Goal: Task Accomplishment & Management: Manage account settings

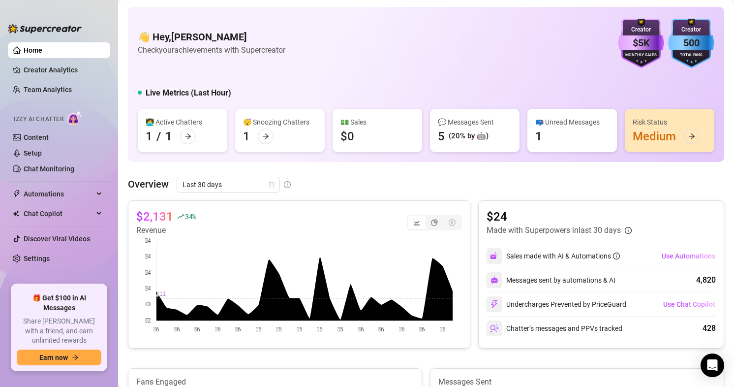
click at [39, 134] on link "Content" at bounding box center [36, 137] width 25 height 8
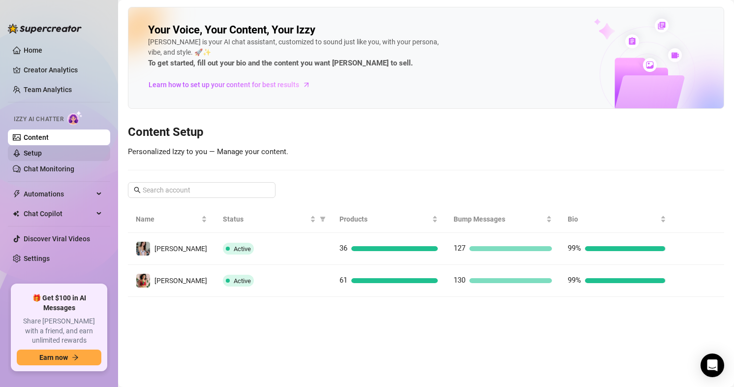
click at [42, 150] on link "Setup" at bounding box center [33, 153] width 18 height 8
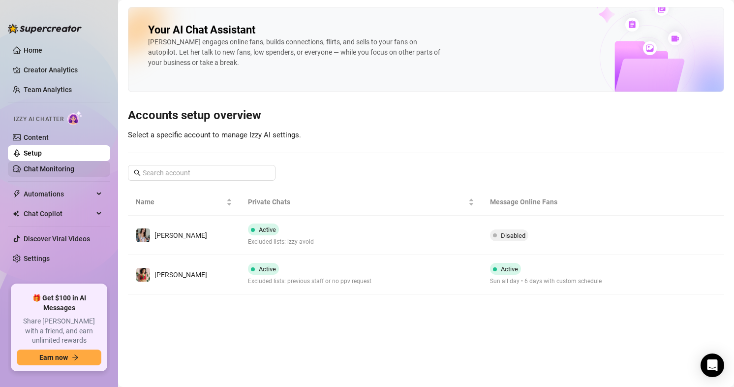
click at [65, 169] on link "Chat Monitoring" at bounding box center [49, 169] width 51 height 8
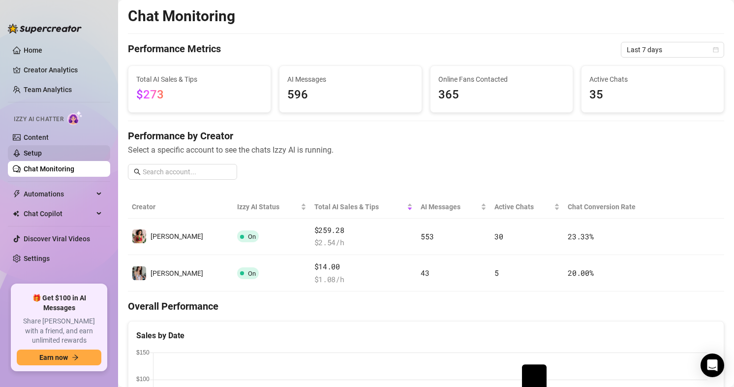
click at [39, 149] on link "Setup" at bounding box center [33, 153] width 18 height 8
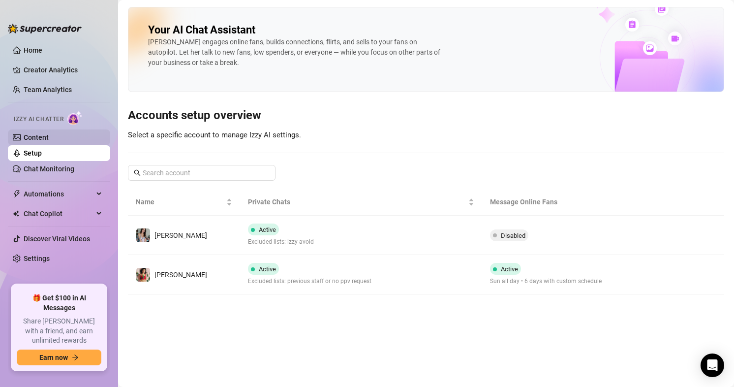
click at [49, 137] on link "Content" at bounding box center [36, 137] width 25 height 8
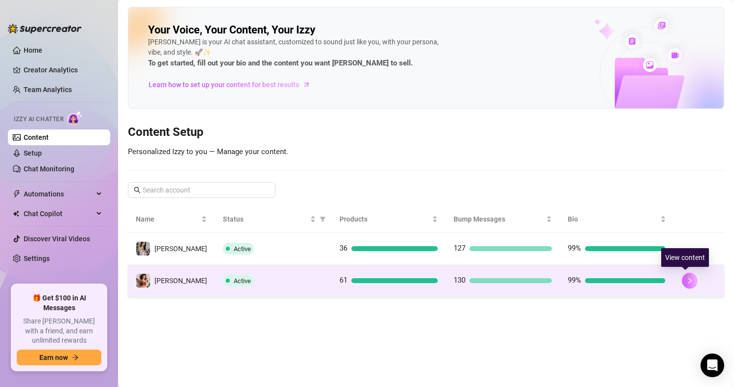
click at [688, 283] on icon "right" at bounding box center [689, 281] width 3 height 6
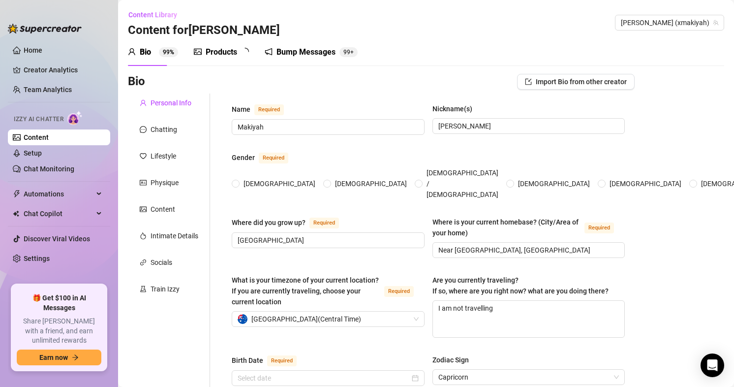
radio input "true"
type input "[DATE]"
click at [343, 52] on div "Bump Messages 99+" at bounding box center [318, 52] width 93 height 12
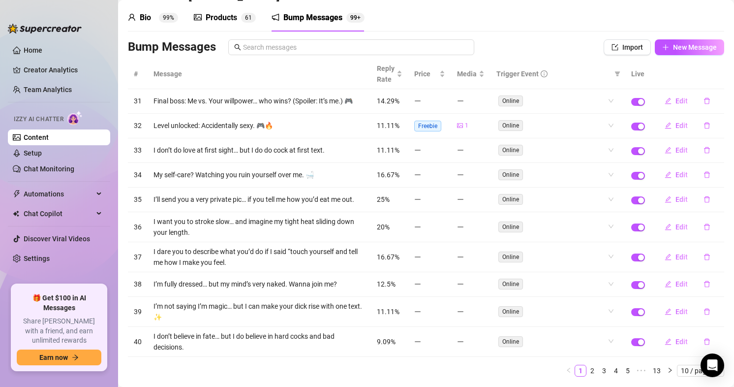
scroll to position [62, 0]
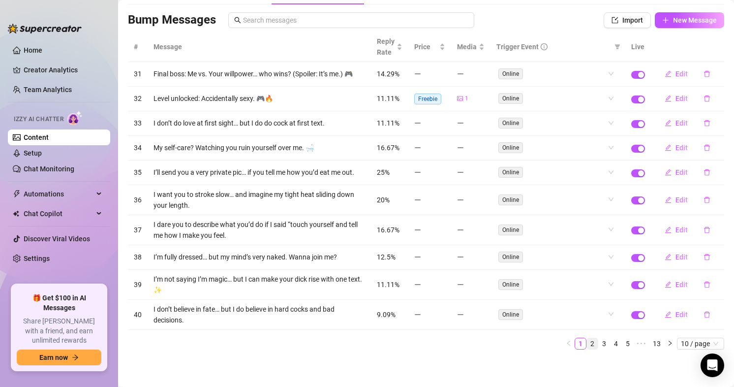
click at [587, 342] on link "2" at bounding box center [592, 343] width 11 height 11
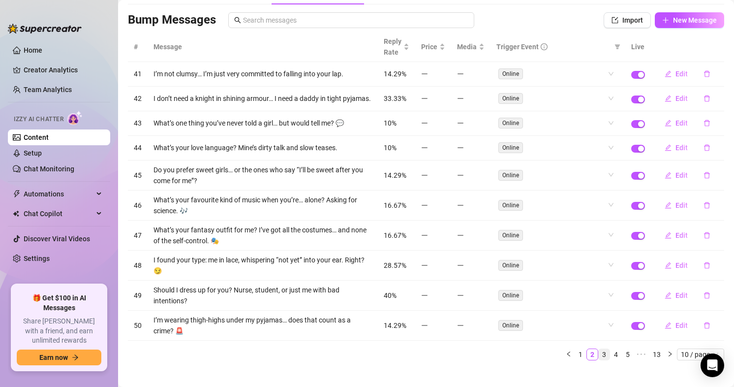
click at [599, 359] on link "3" at bounding box center [604, 354] width 11 height 11
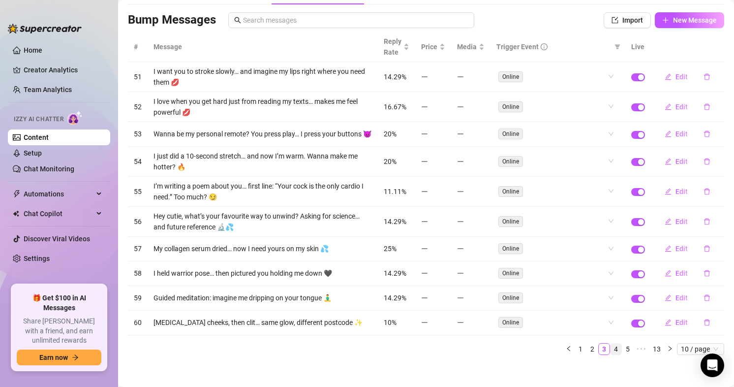
click at [611, 352] on link "4" at bounding box center [616, 348] width 11 height 11
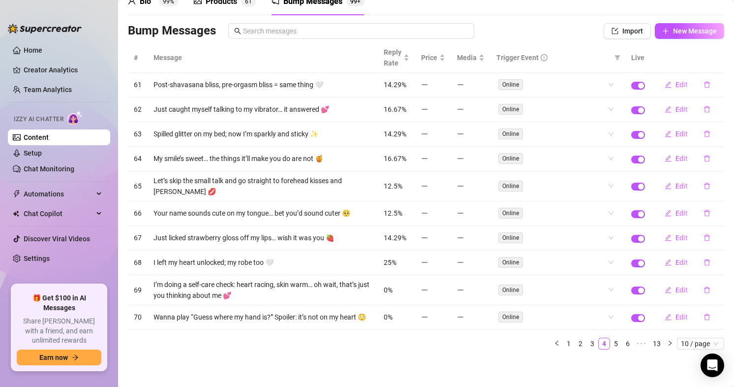
scroll to position [56, 0]
click at [611, 343] on link "5" at bounding box center [616, 343] width 11 height 11
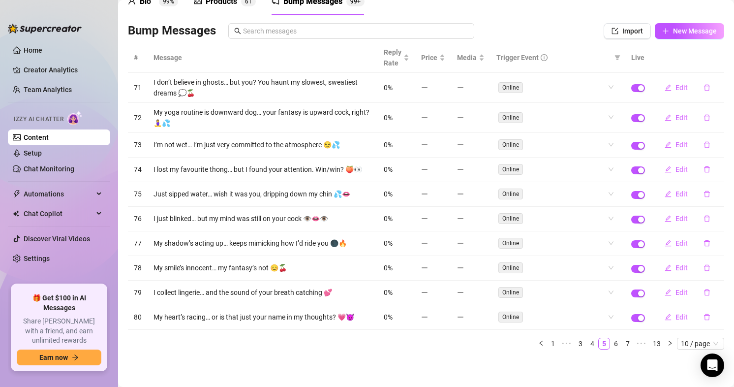
scroll to position [51, 0]
click at [613, 346] on link "6" at bounding box center [616, 343] width 11 height 11
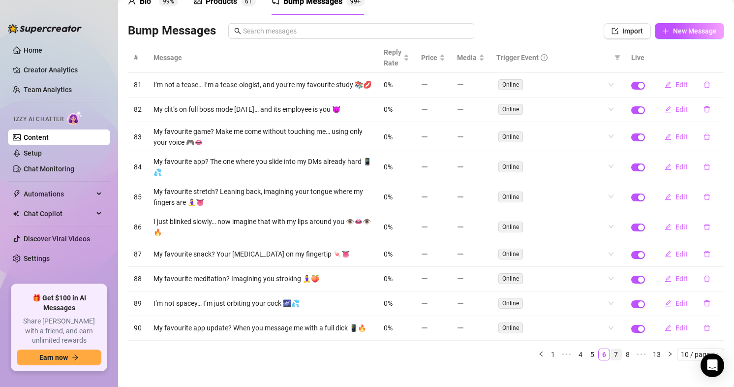
click at [611, 360] on link "7" at bounding box center [616, 354] width 11 height 11
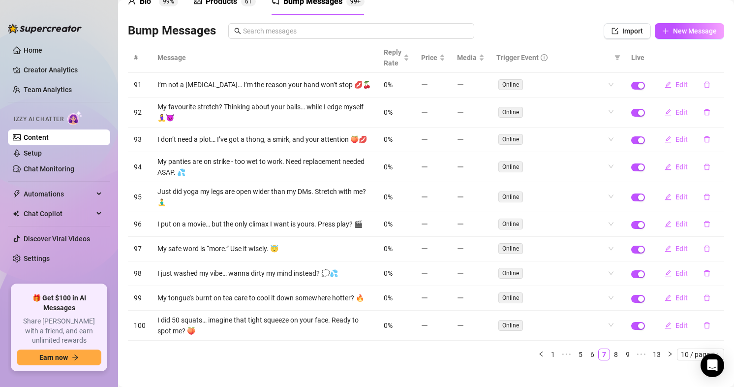
click at [611, 360] on link "8" at bounding box center [616, 354] width 11 height 11
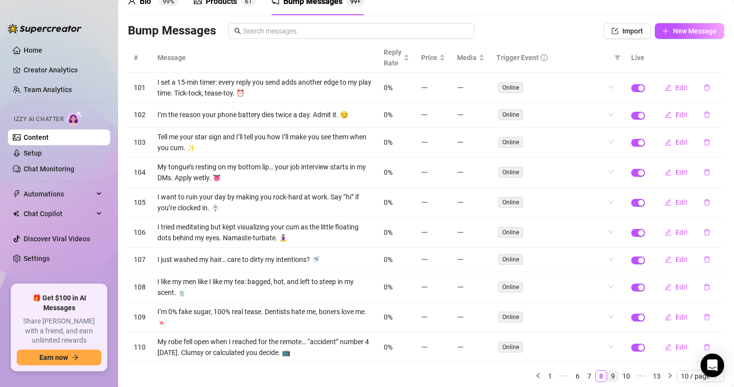
click at [608, 376] on link "9" at bounding box center [613, 376] width 11 height 11
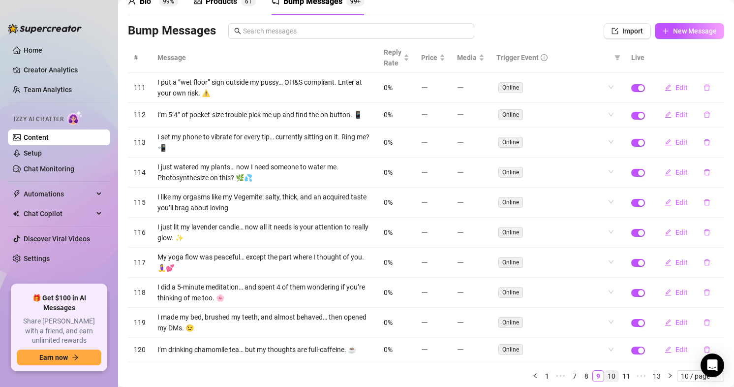
click at [605, 378] on link "10" at bounding box center [612, 376] width 14 height 11
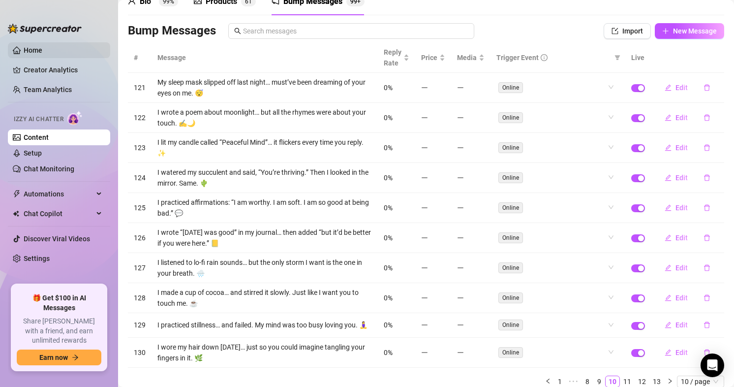
click at [42, 50] on link "Home" at bounding box center [33, 50] width 19 height 8
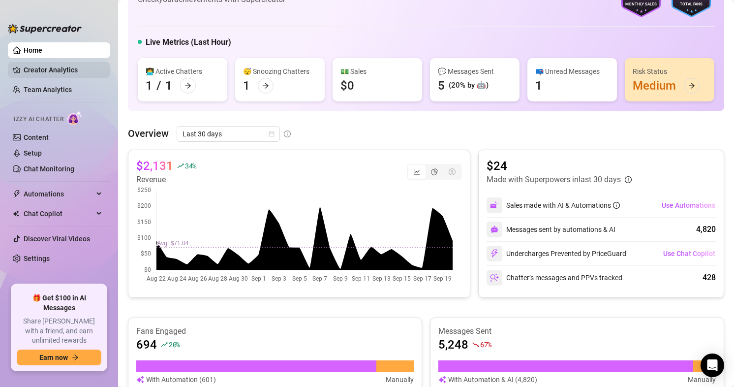
click at [56, 64] on link "Creator Analytics" at bounding box center [63, 70] width 79 height 16
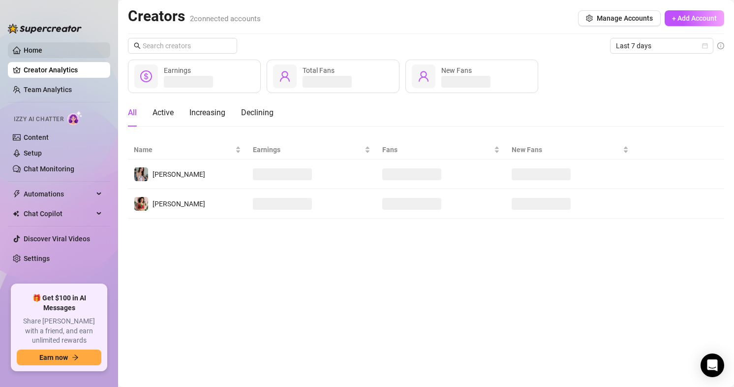
click at [35, 54] on link "Home" at bounding box center [33, 50] width 19 height 8
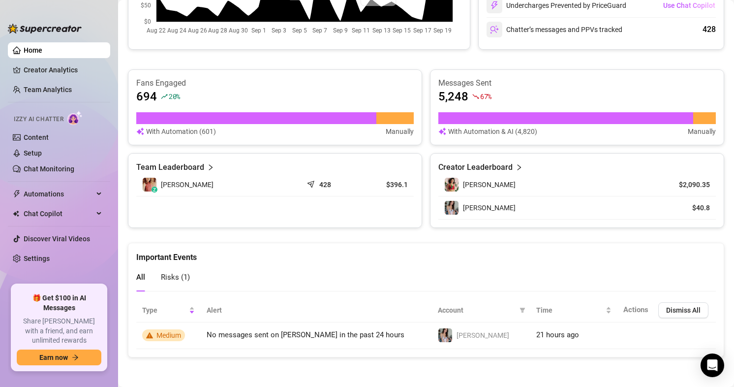
scroll to position [350, 0]
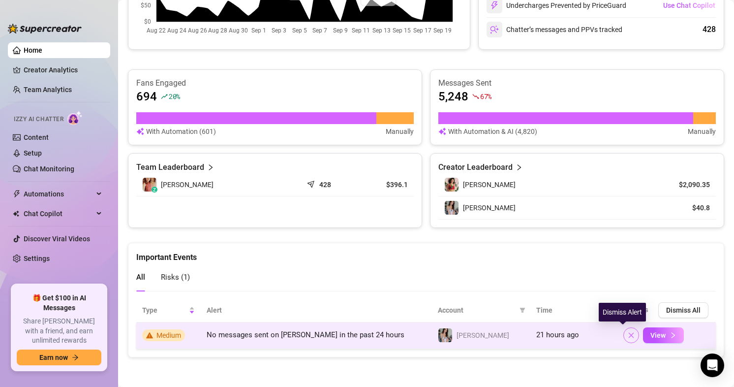
click at [628, 338] on icon "close" at bounding box center [631, 335] width 7 height 7
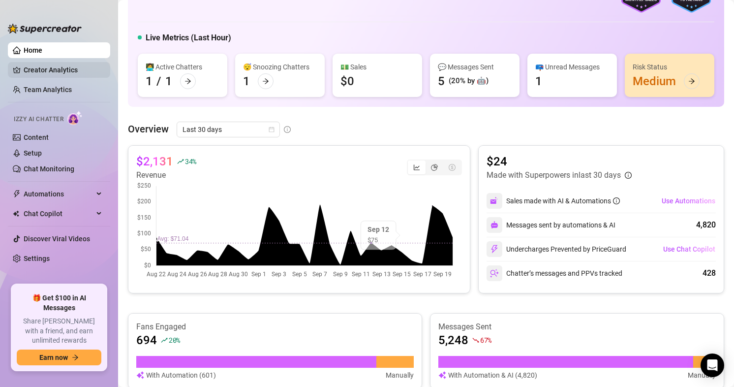
scroll to position [55, 0]
